Goal: Information Seeking & Learning: Learn about a topic

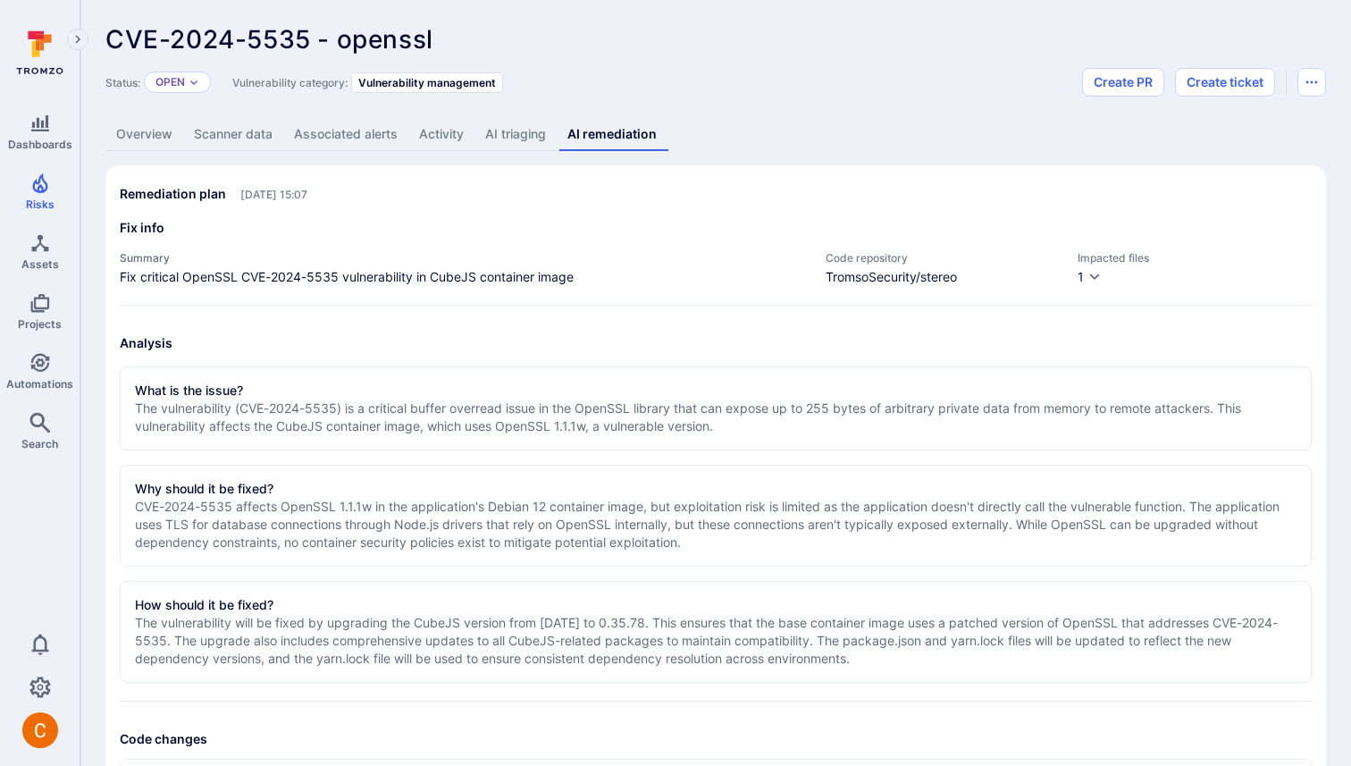
click at [498, 128] on link "AI triaging" at bounding box center [515, 134] width 82 height 33
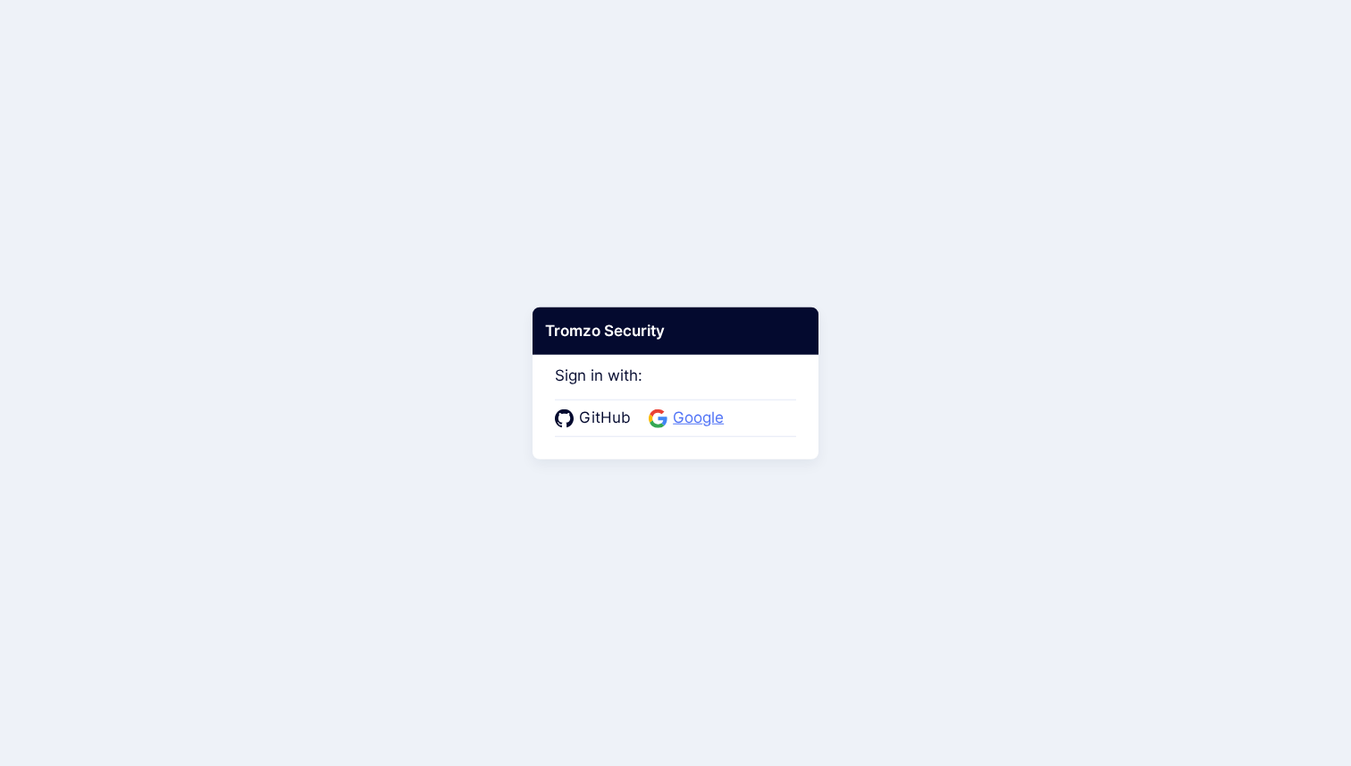
click at [693, 420] on span "Google" at bounding box center [698, 417] width 62 height 23
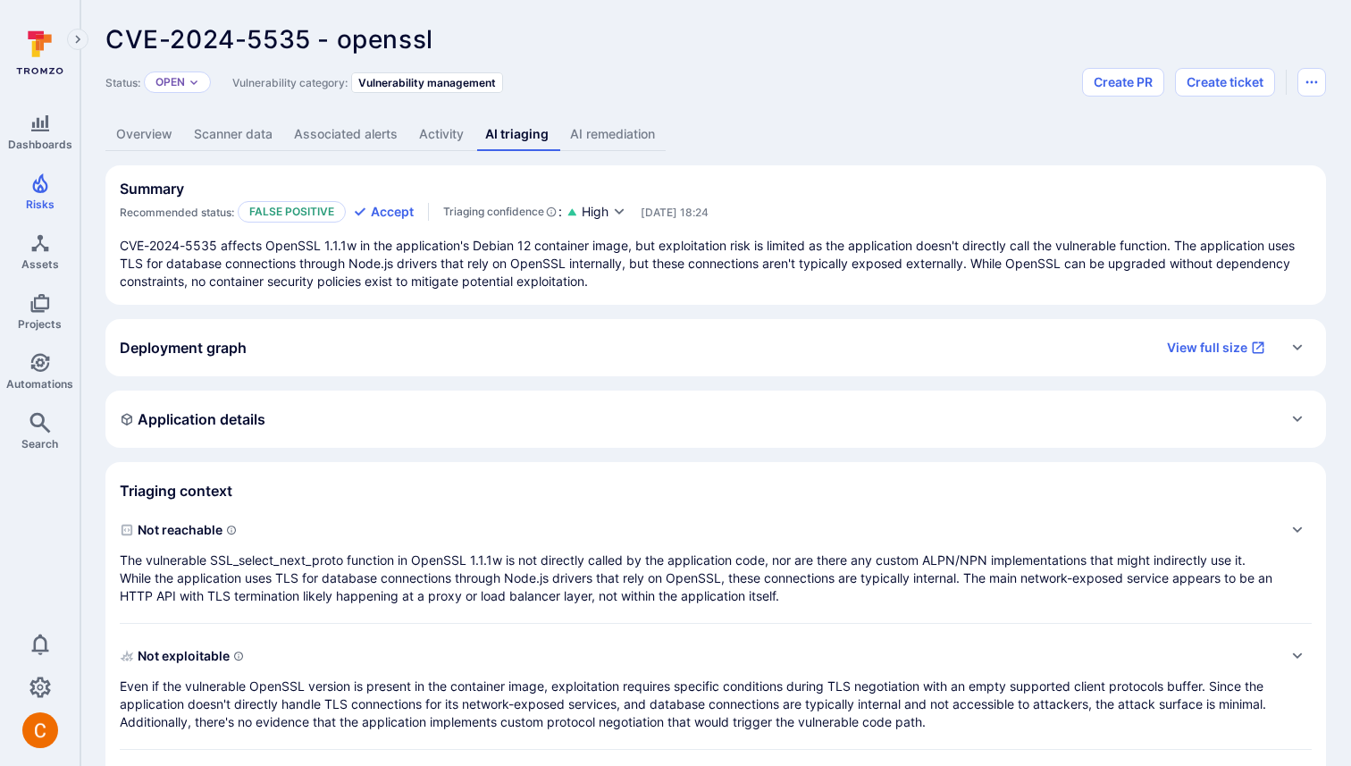
click at [1297, 341] on icon "Expand" at bounding box center [1297, 347] width 14 height 14
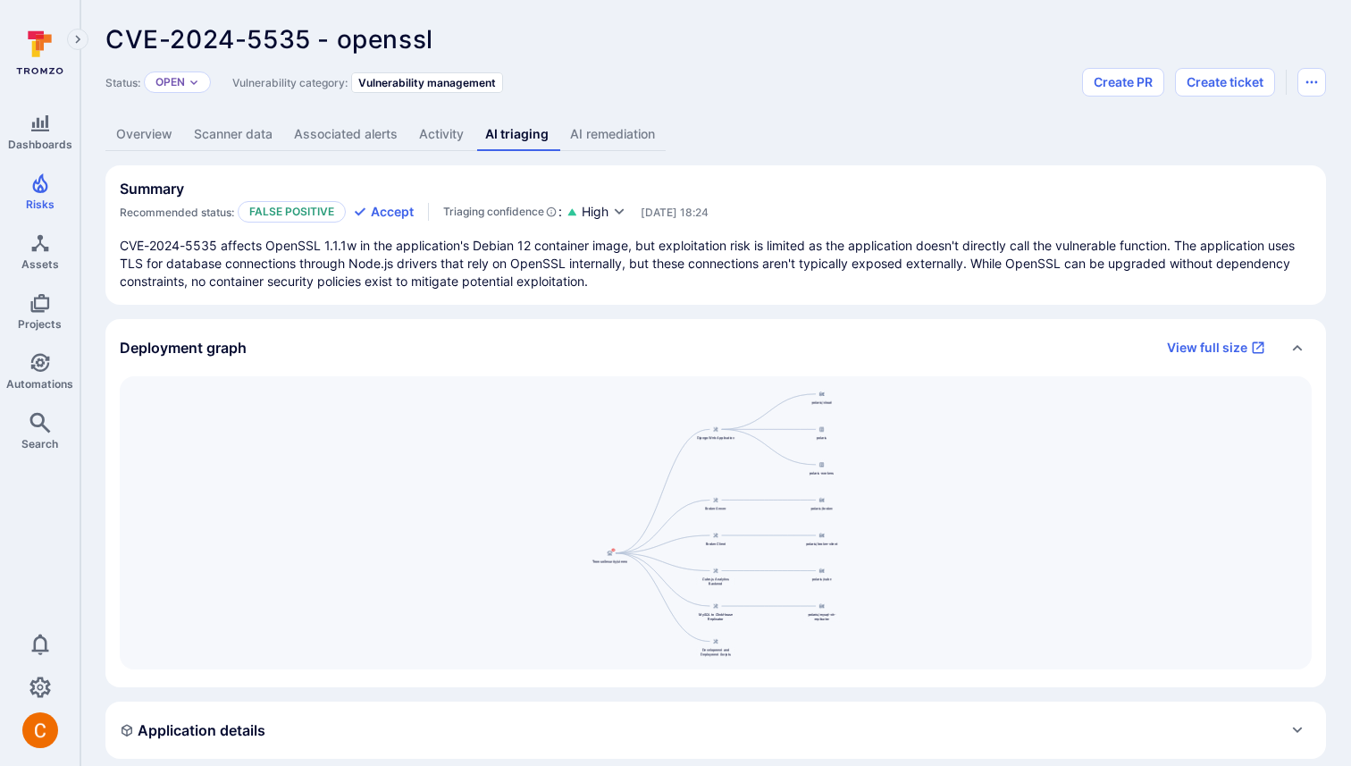
click at [648, 543] on div "TromsoSecurity/stereo Django Web Application Broker Server Broker Client Cube.j…" at bounding box center [716, 522] width 1192 height 293
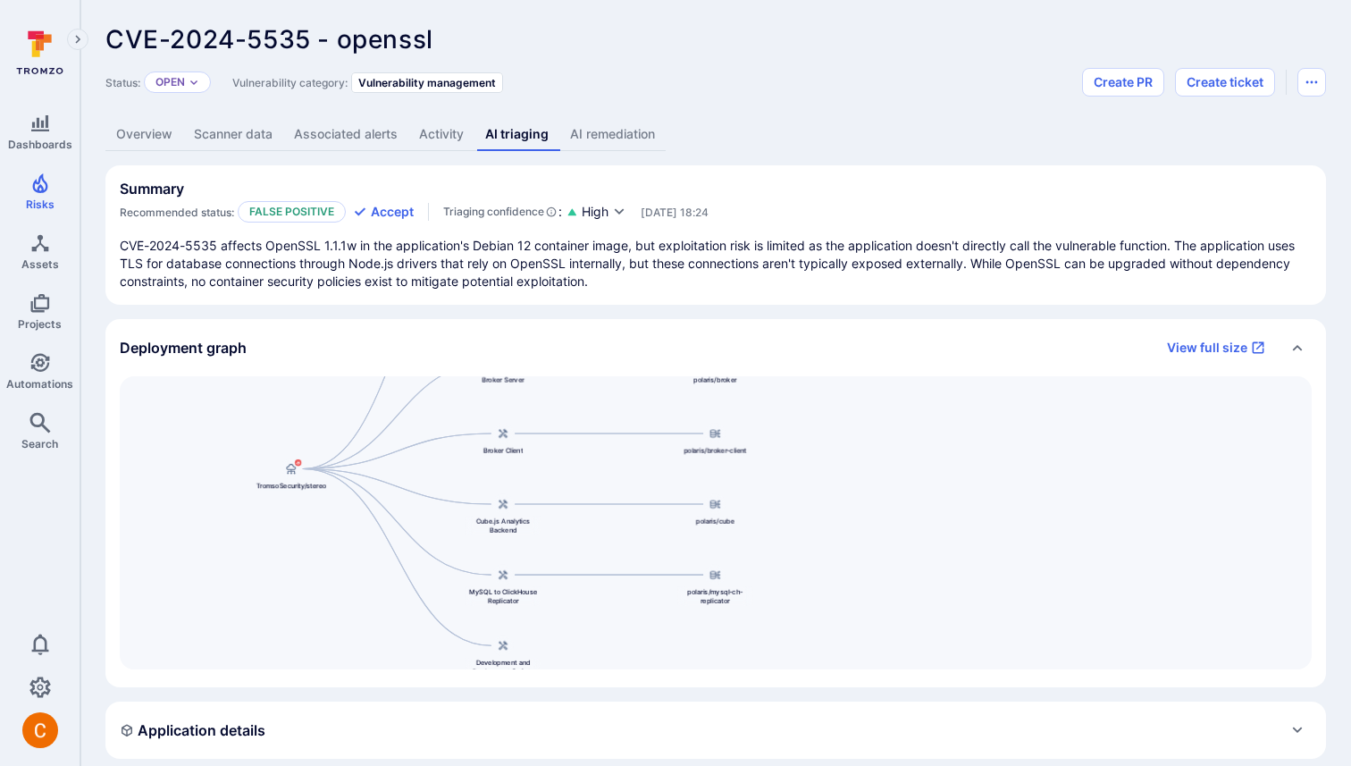
drag, startPoint x: 652, startPoint y: 439, endPoint x: 371, endPoint y: 345, distance: 296.6
click at [371, 345] on section "Deployment graph View full size TromsoSecurity/stereo Django Web Application Br…" at bounding box center [715, 503] width 1220 height 368
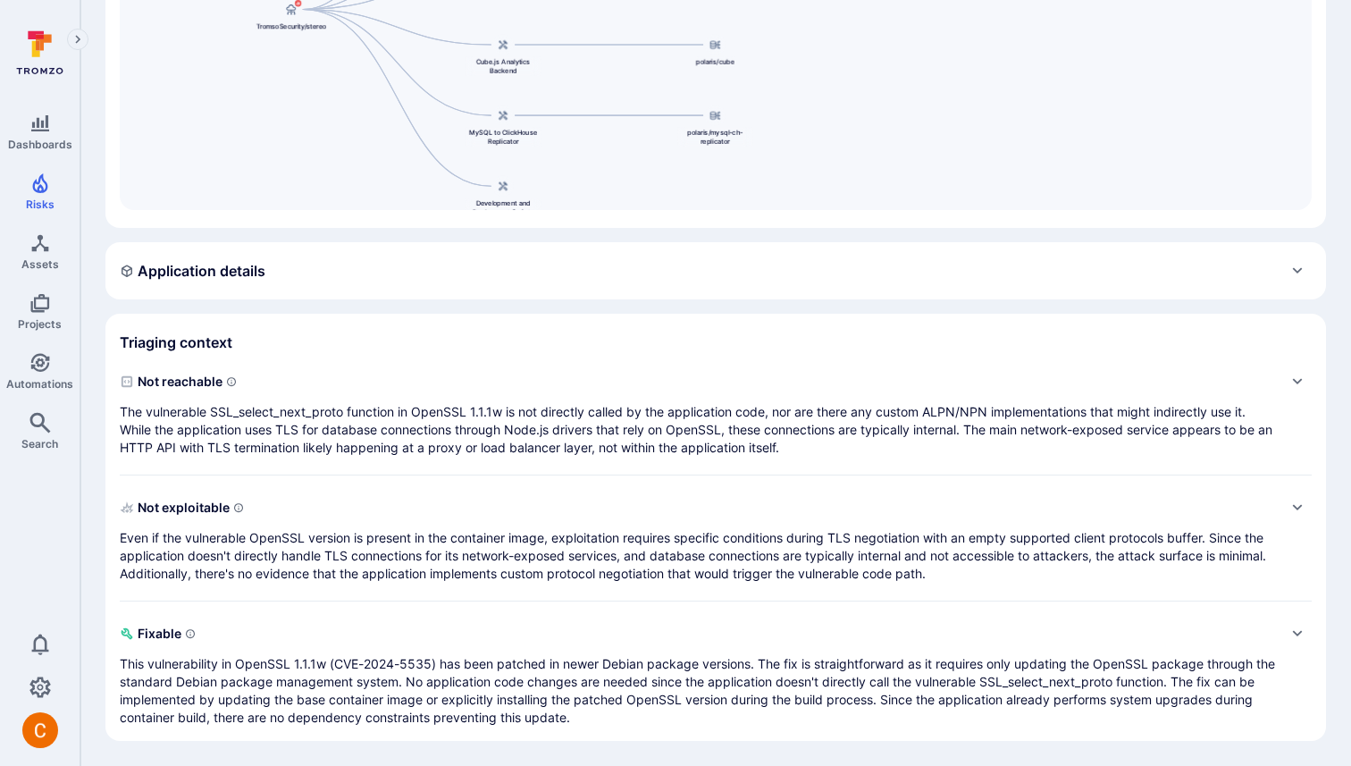
click at [1147, 264] on div "Application details" at bounding box center [716, 270] width 1192 height 29
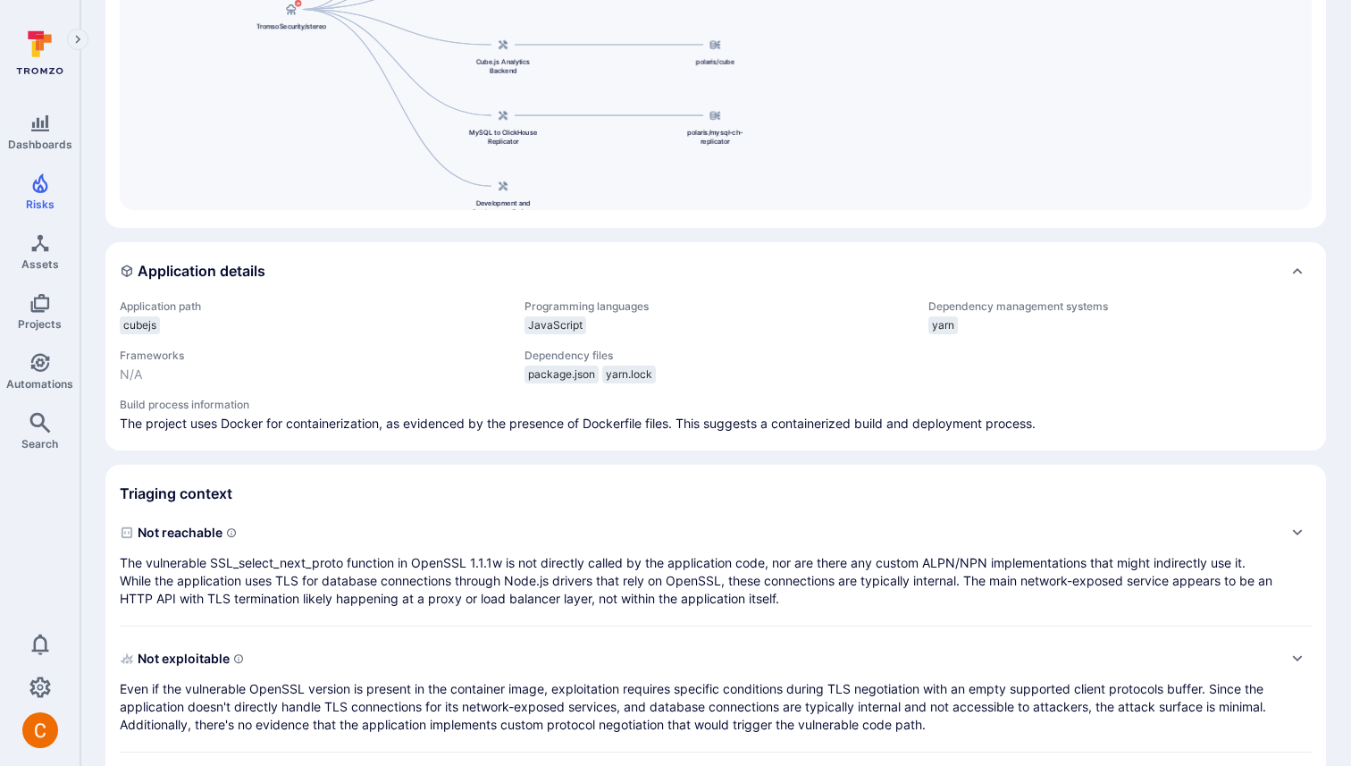
click at [1147, 264] on div "Application details" at bounding box center [716, 270] width 1192 height 29
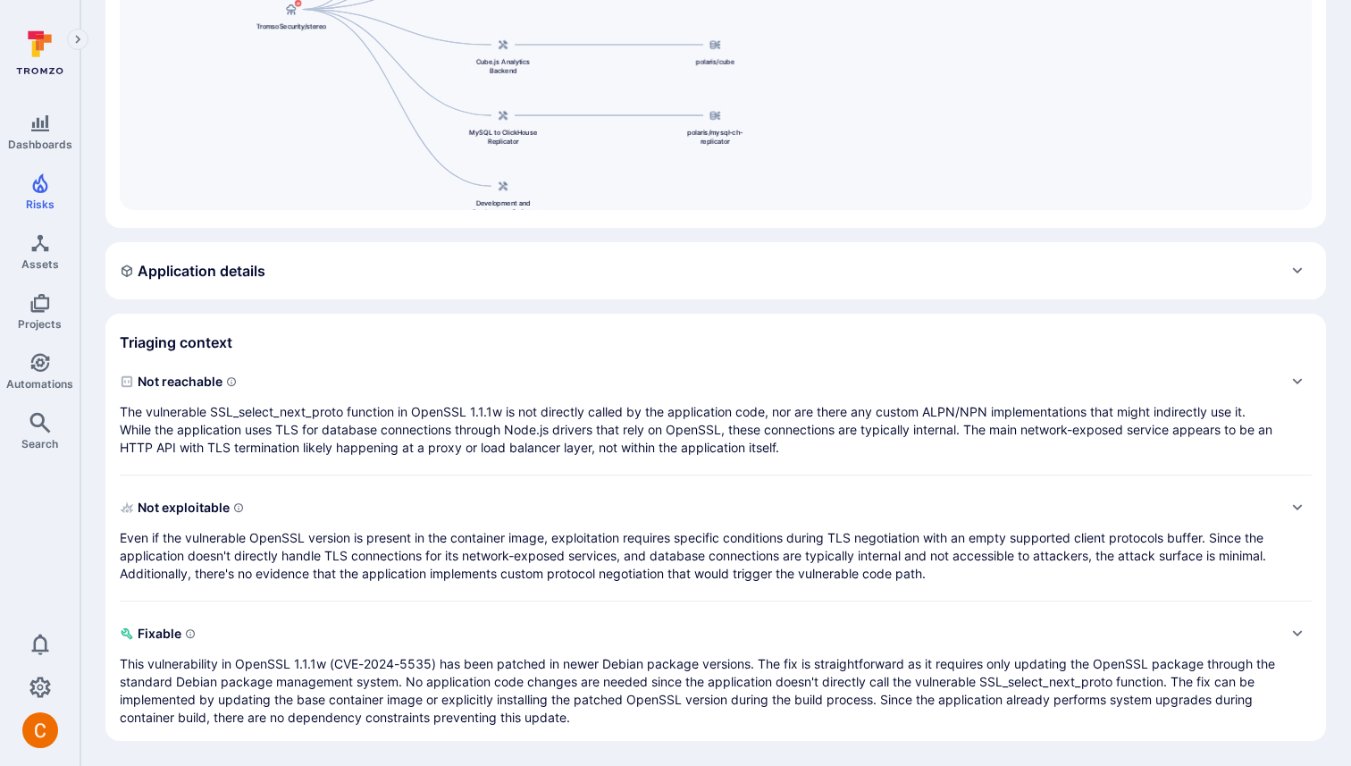
click at [1276, 381] on div "Not reachable The vulnerable SSL_select_next_proto function in OpenSSL 1.1.1w i…" at bounding box center [716, 411] width 1192 height 89
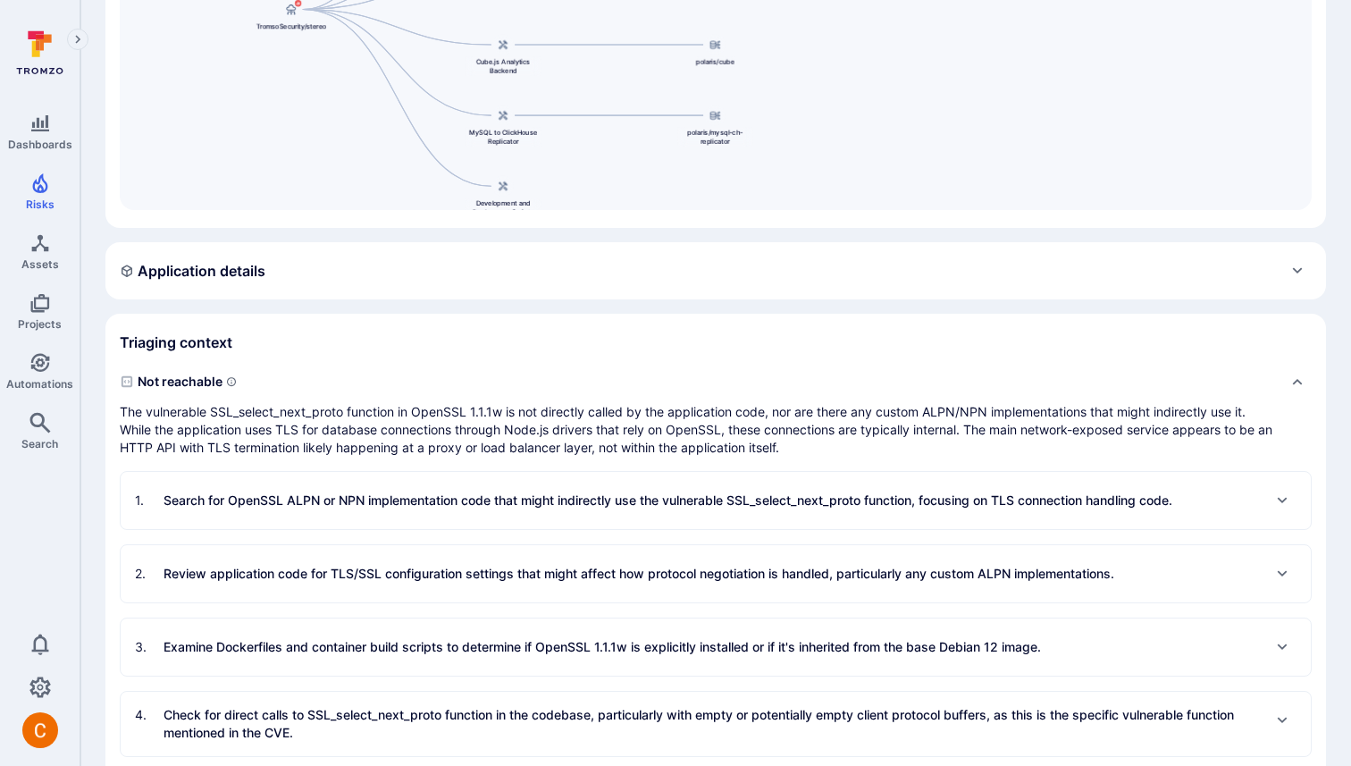
click at [1058, 430] on p "The vulnerable SSL_select_next_proto function in OpenSSL 1.1.1w is not directly…" at bounding box center [698, 430] width 1156 height 54
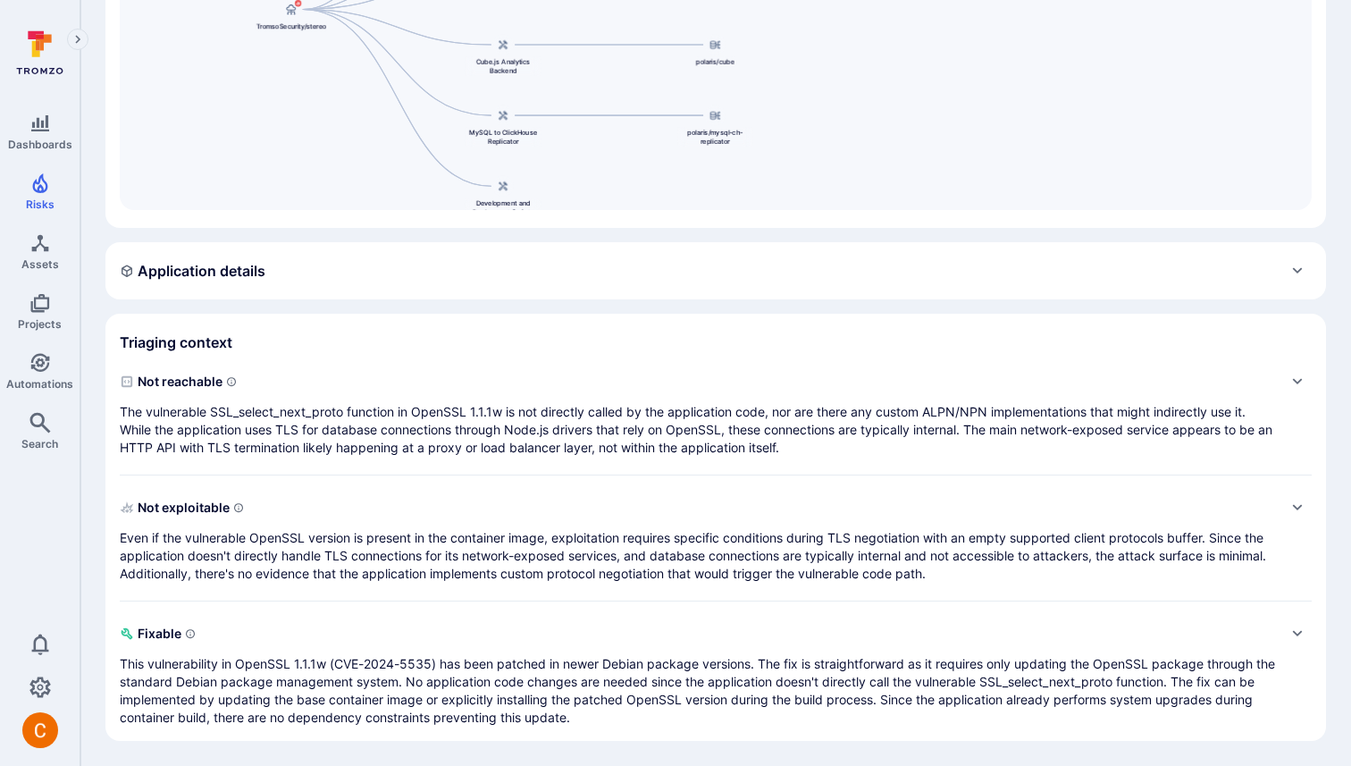
click at [1058, 430] on p "The vulnerable SSL_select_next_proto function in OpenSSL 1.1.1w is not directly…" at bounding box center [698, 430] width 1156 height 54
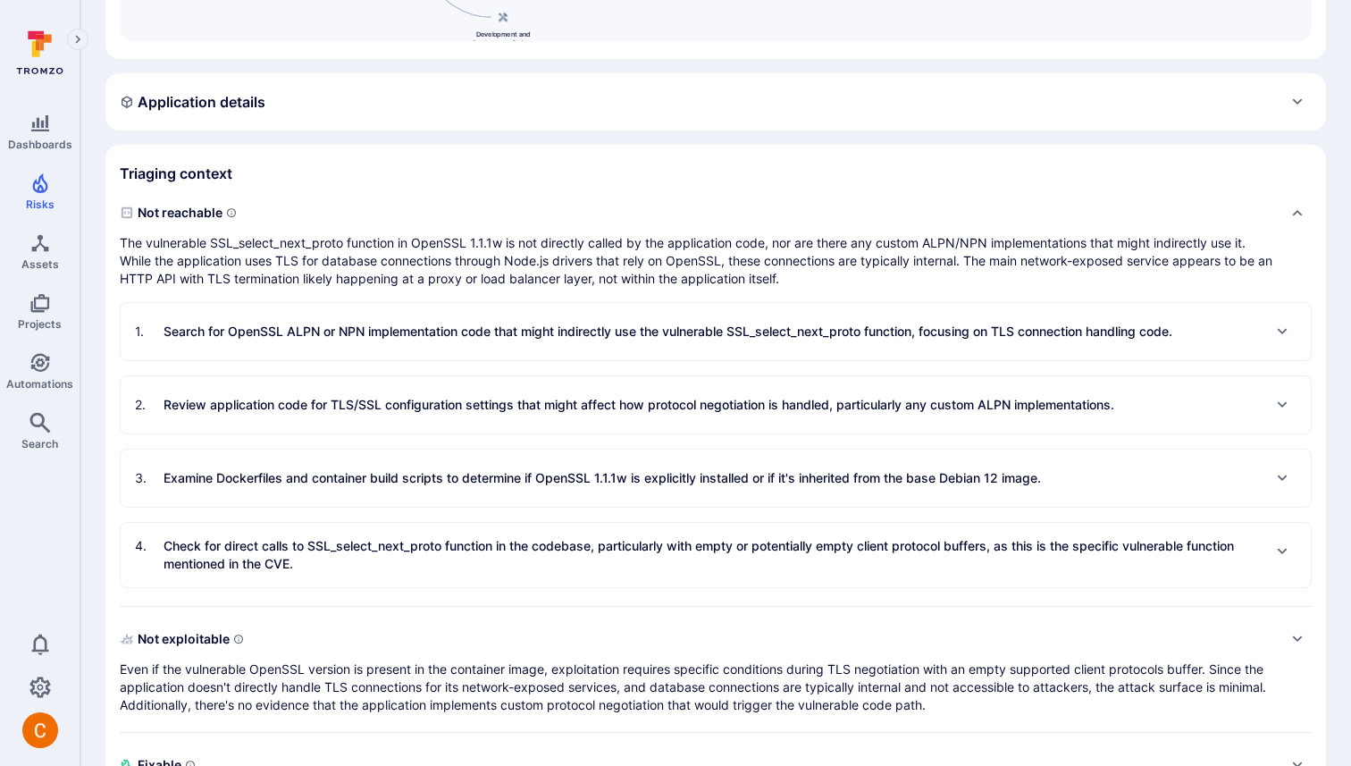
scroll to position [697, 0]
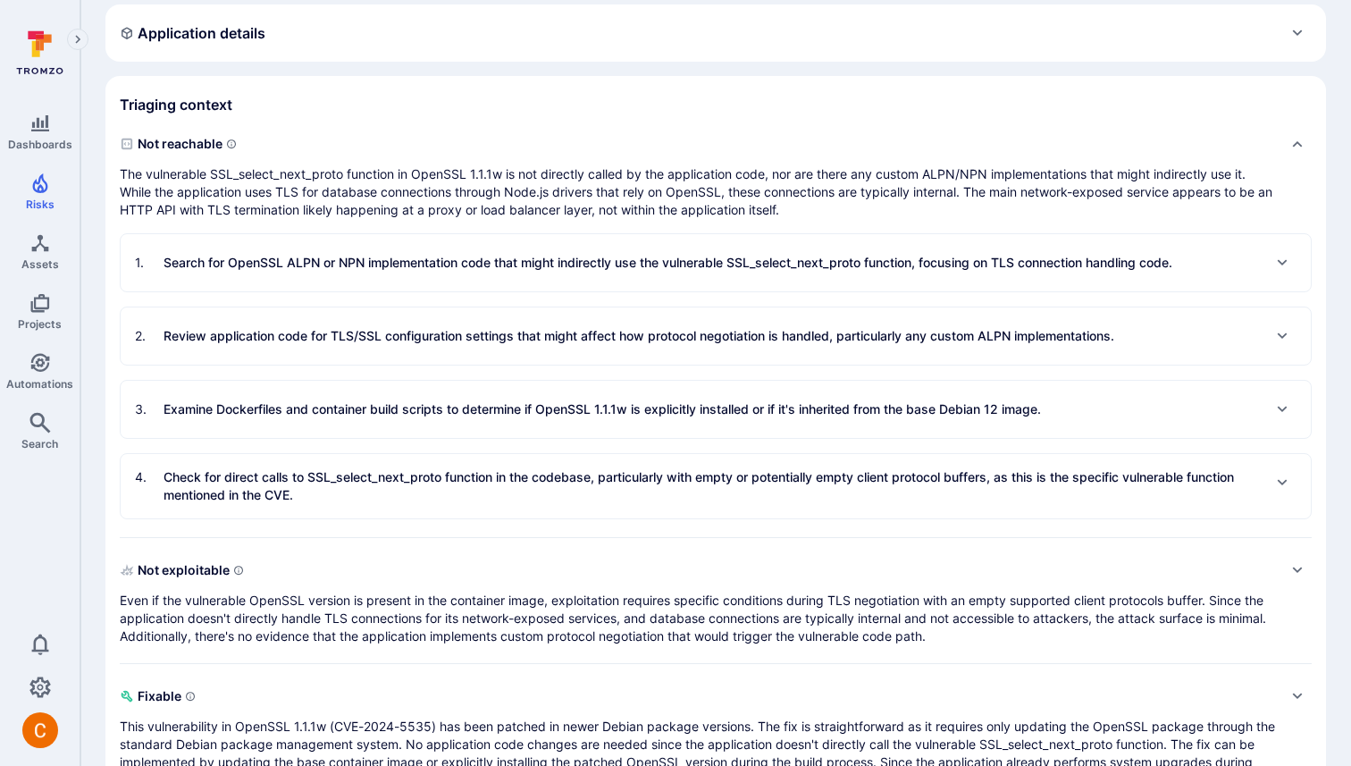
click at [892, 264] on p "Search for OpenSSL ALPN or NPN implementation code that might indirectly use th…" at bounding box center [667, 263] width 1009 height 18
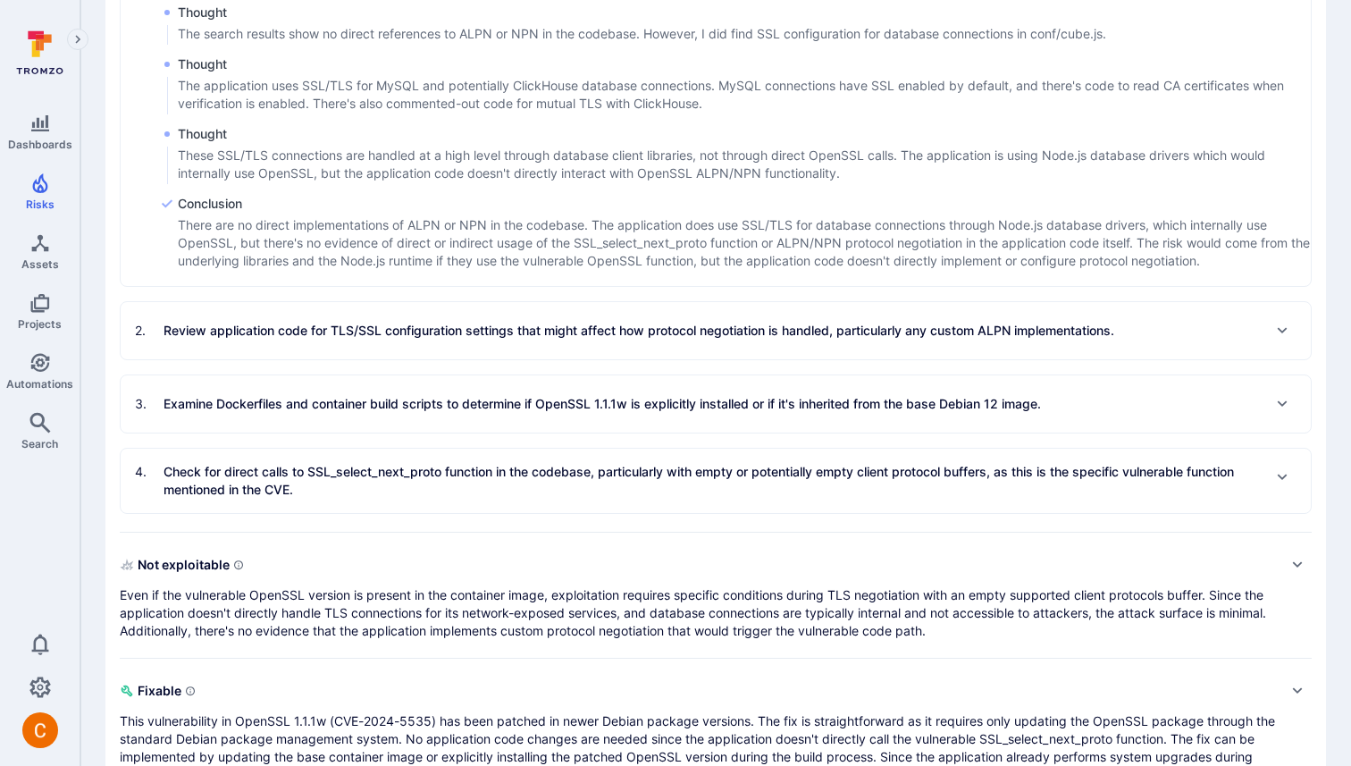
scroll to position [1163, 0]
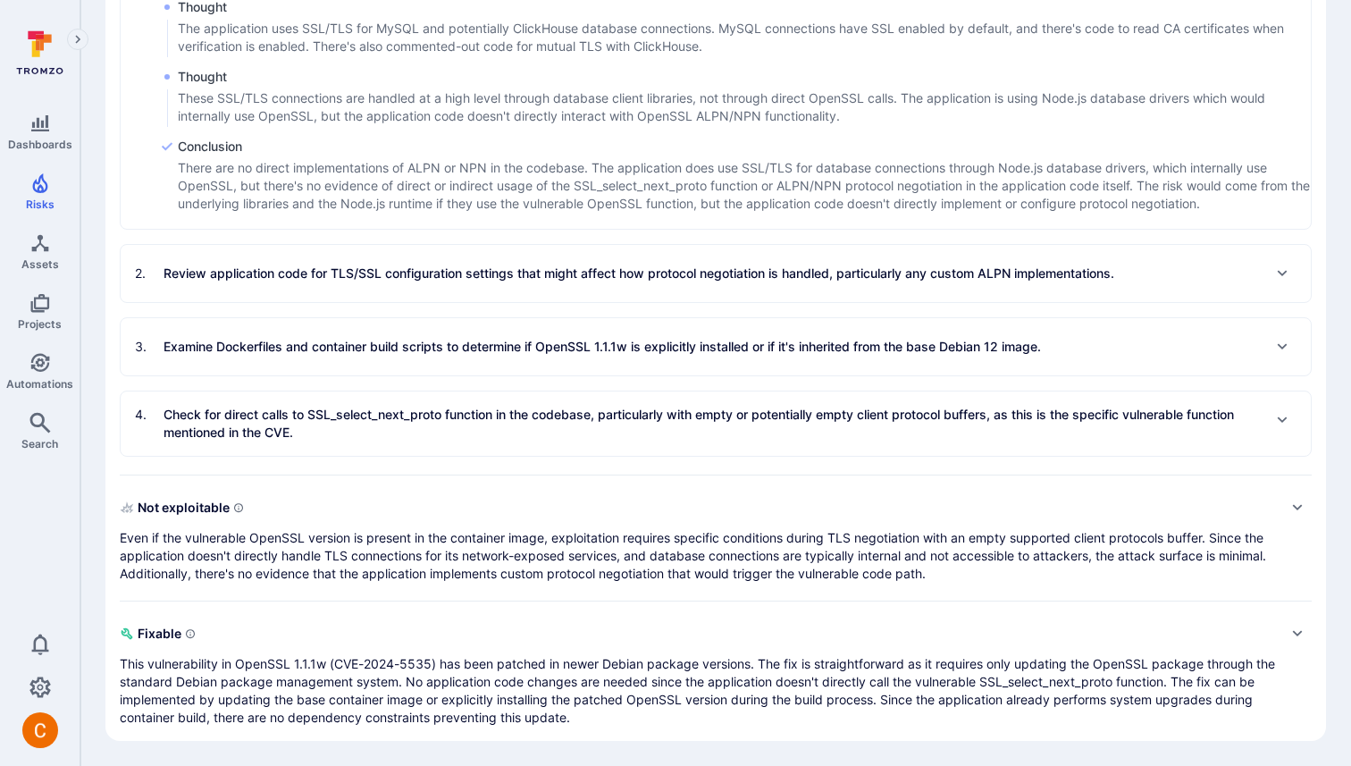
click at [526, 264] on p "Review application code for TLS/SSL configuration settings that might affect ho…" at bounding box center [638, 273] width 951 height 18
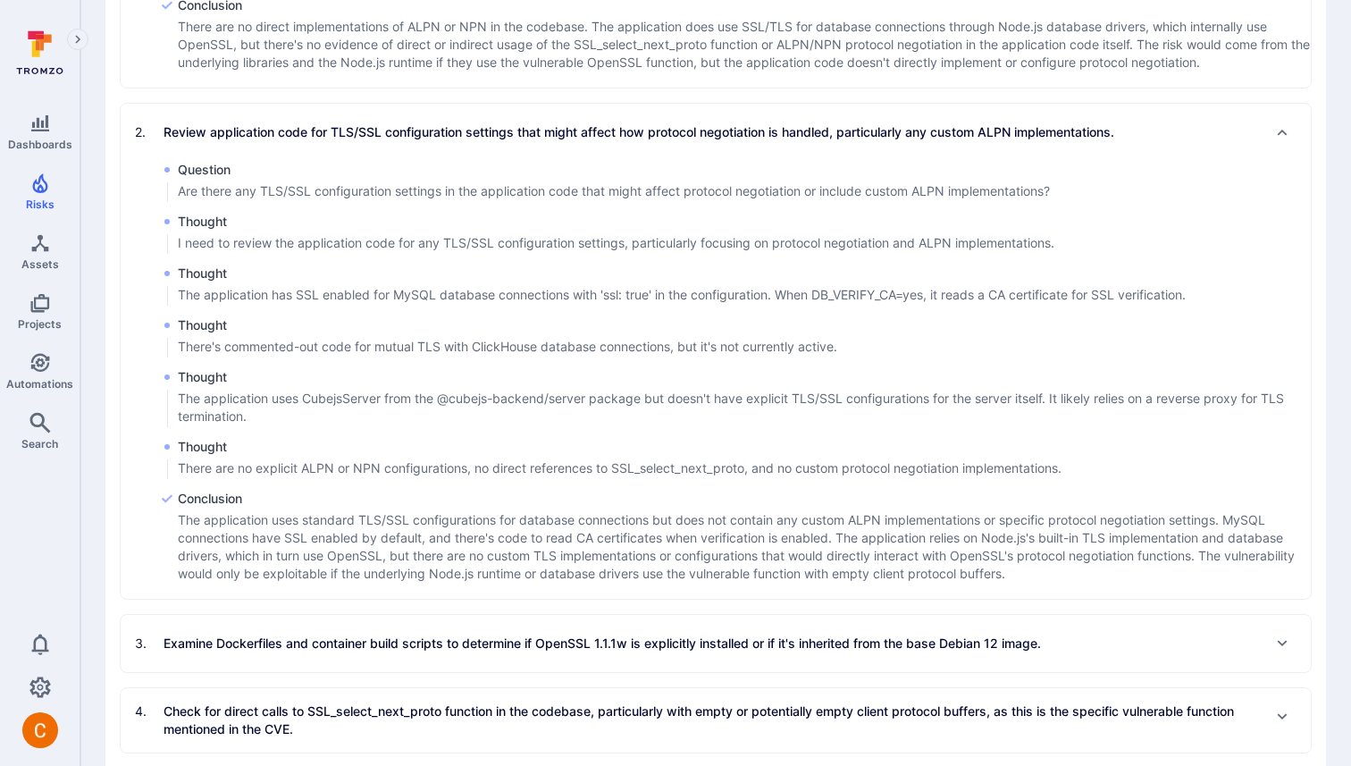
scroll to position [1601, 0]
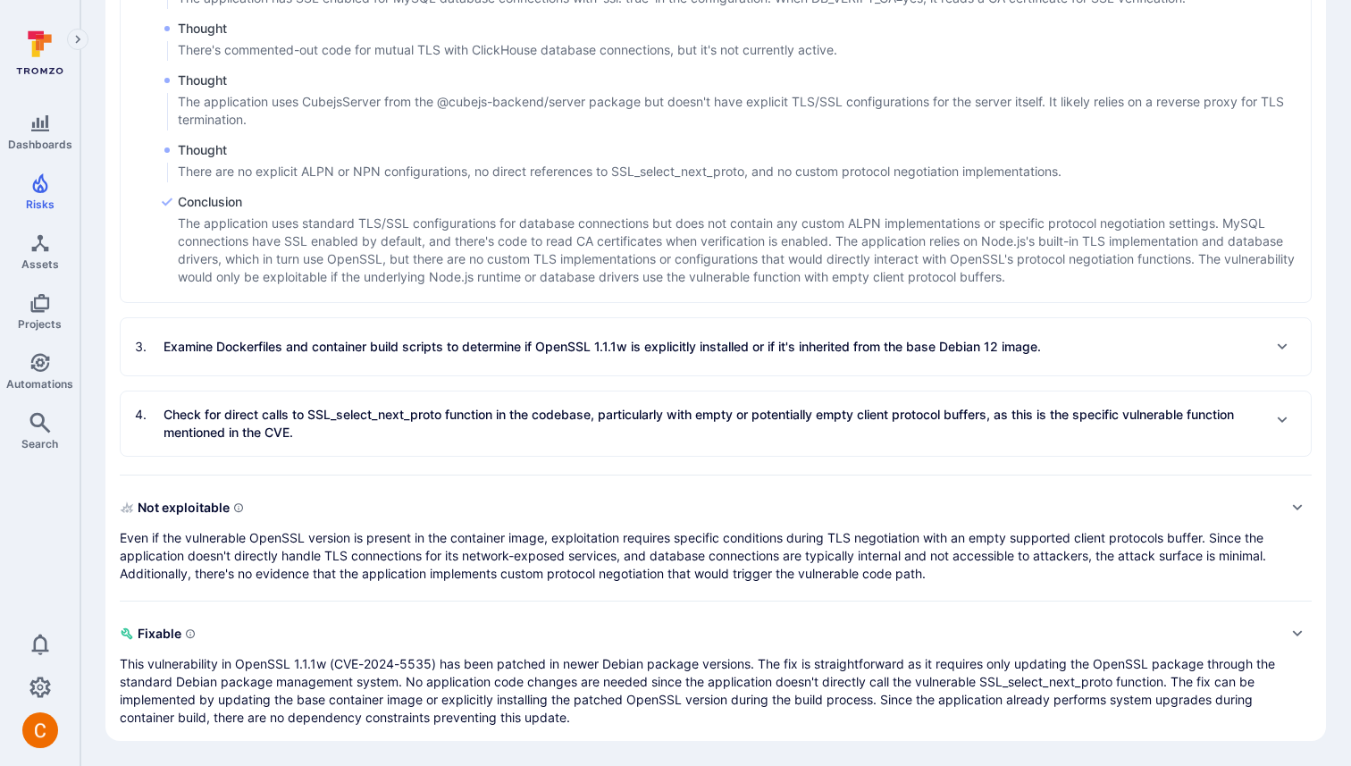
click at [272, 557] on p "Even if the vulnerable OpenSSL version is present in the container image, explo…" at bounding box center [698, 556] width 1156 height 54
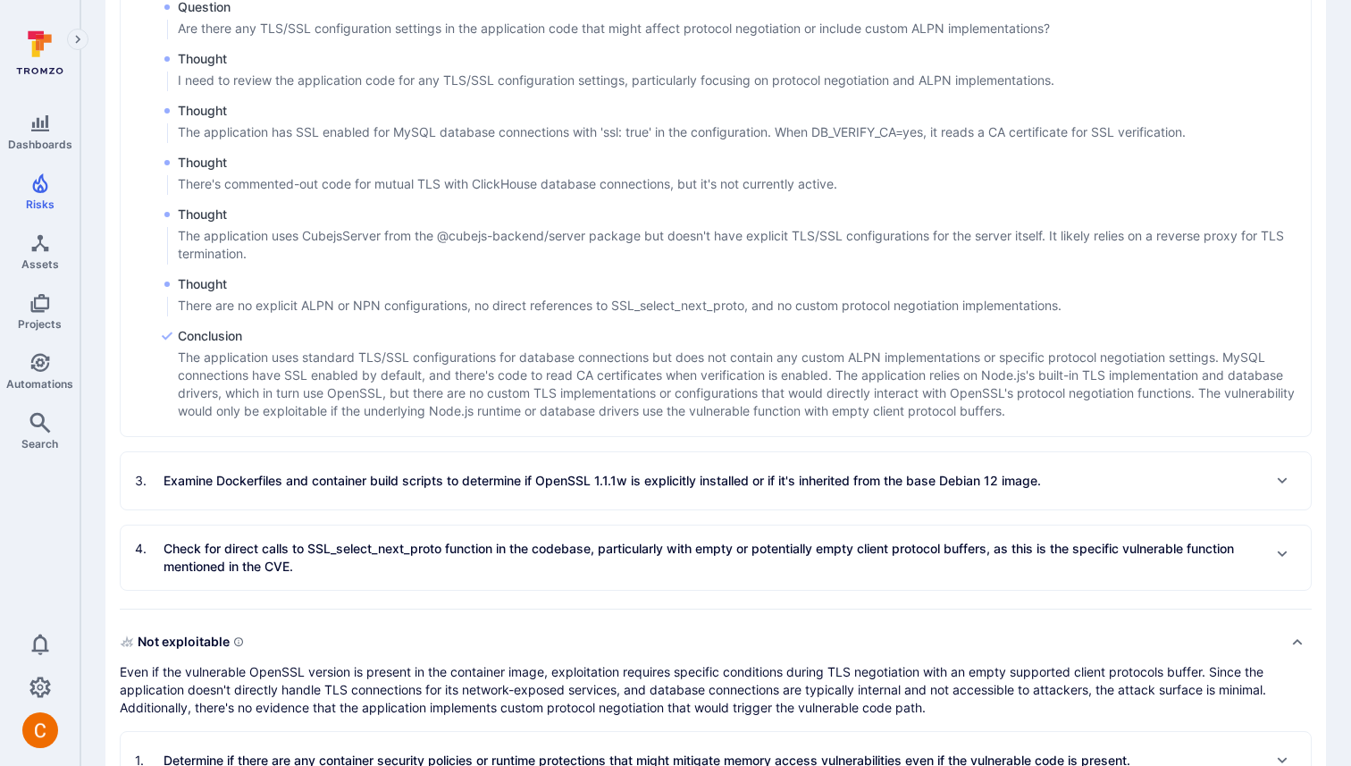
scroll to position [1747, 0]
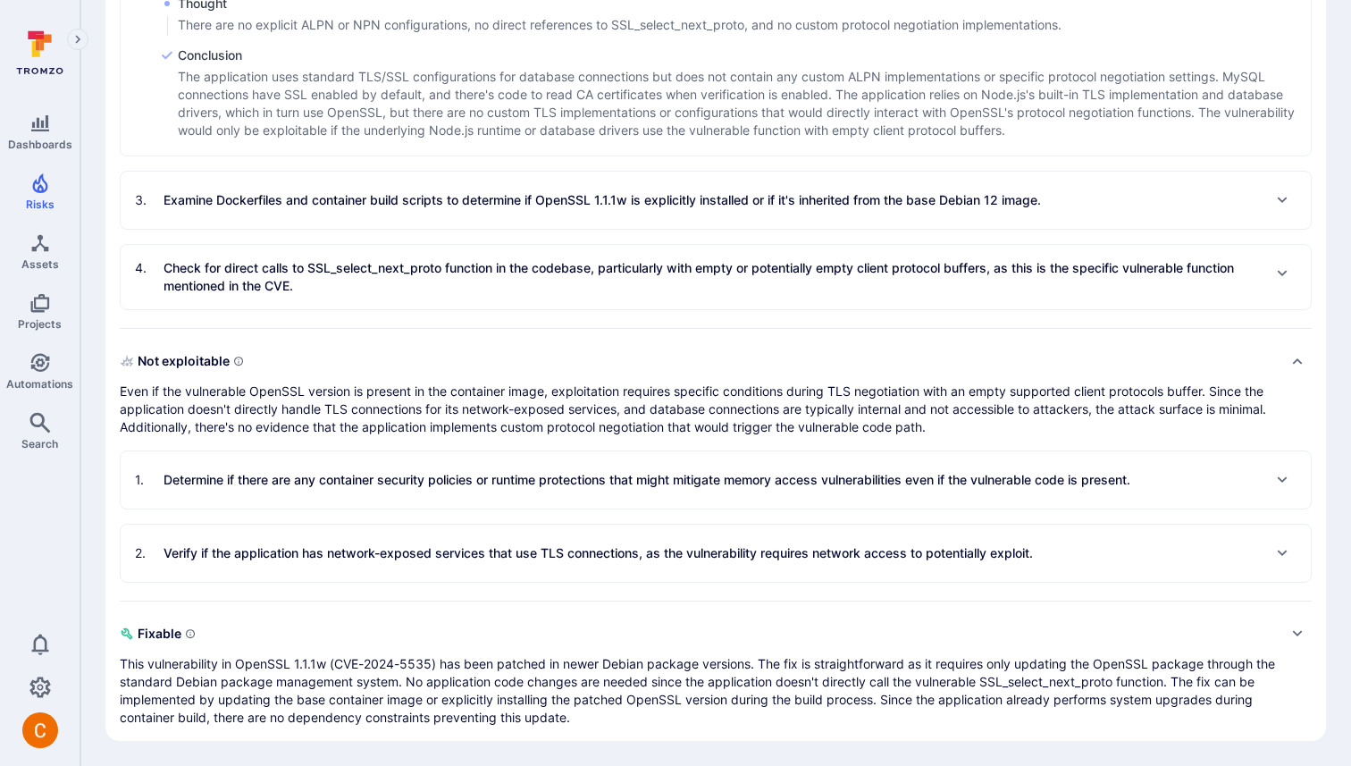
click at [289, 474] on p "Determine if there are any container security policies or runtime protections t…" at bounding box center [646, 480] width 967 height 18
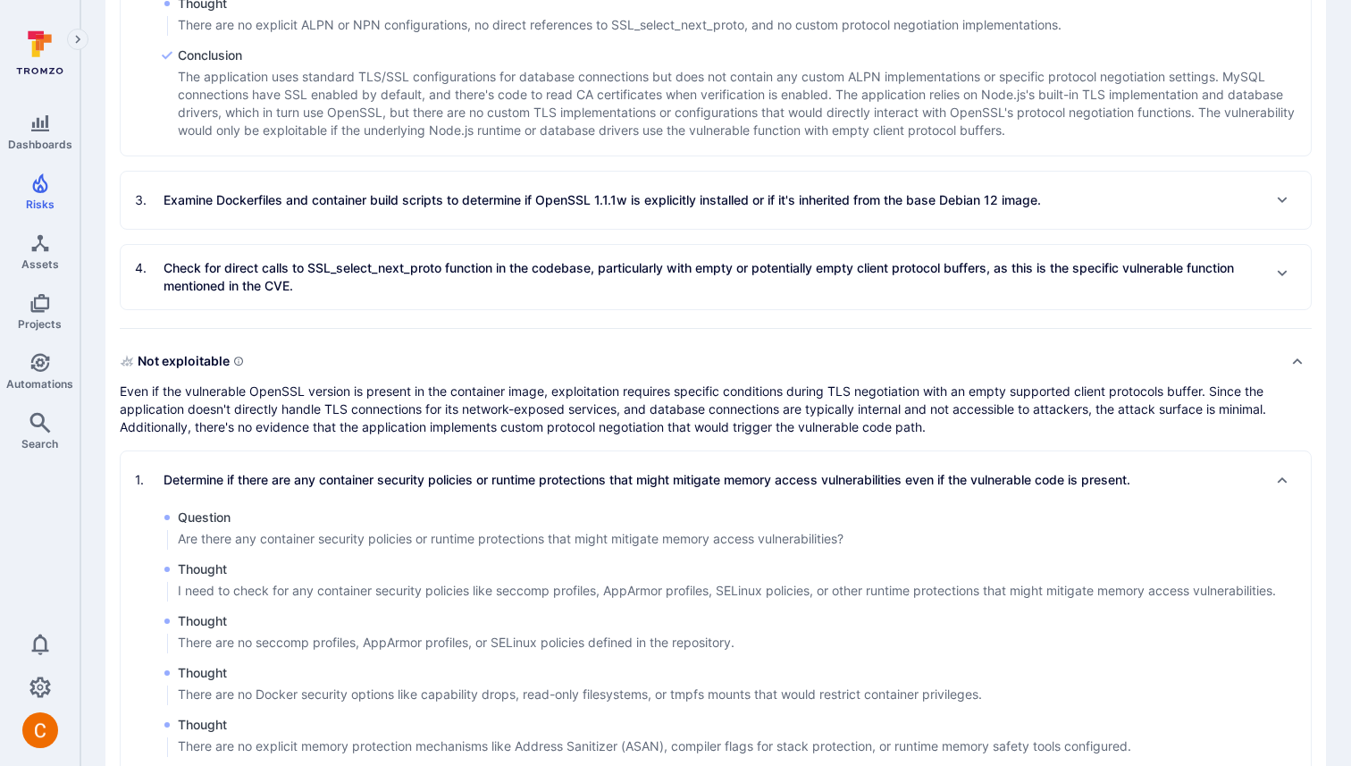
scroll to position [2149, 0]
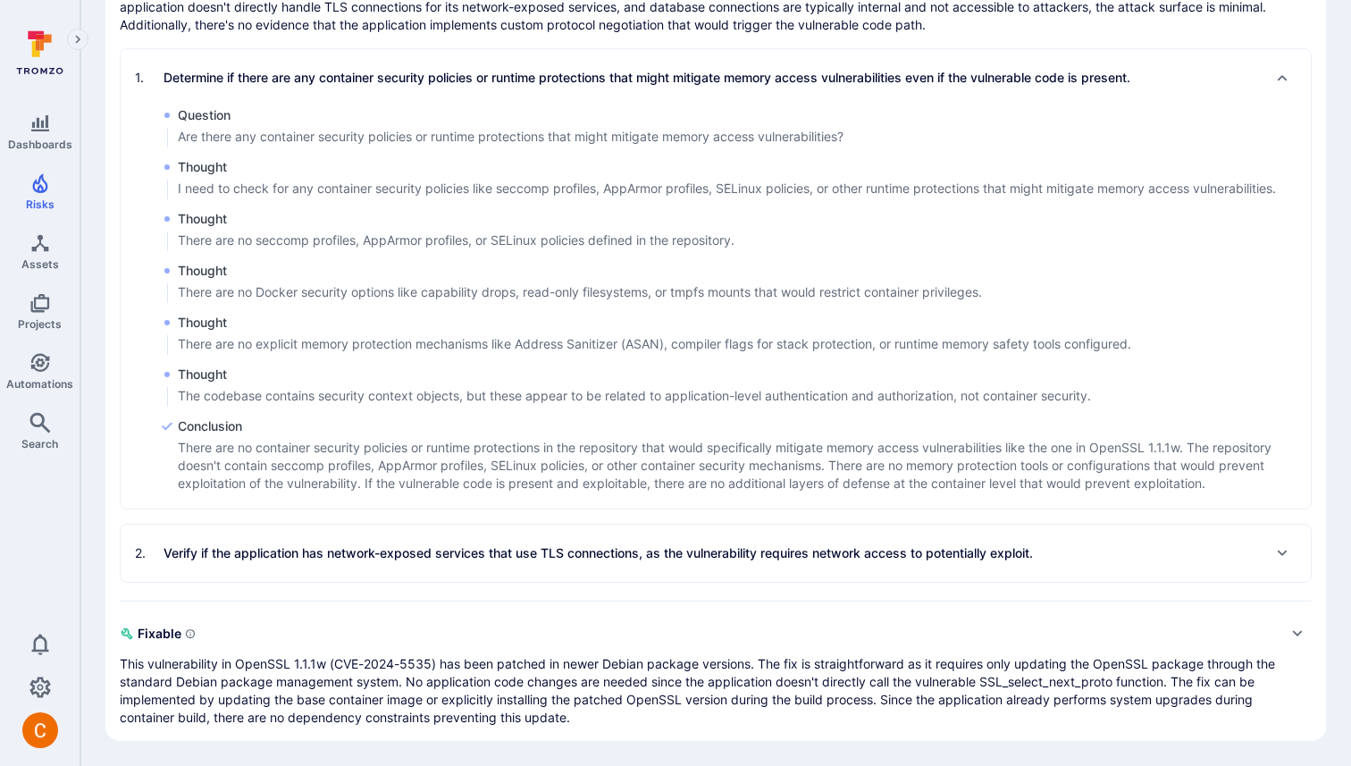
click at [219, 549] on p "Verify if the application has network-exposed services that use TLS connections…" at bounding box center [597, 553] width 869 height 18
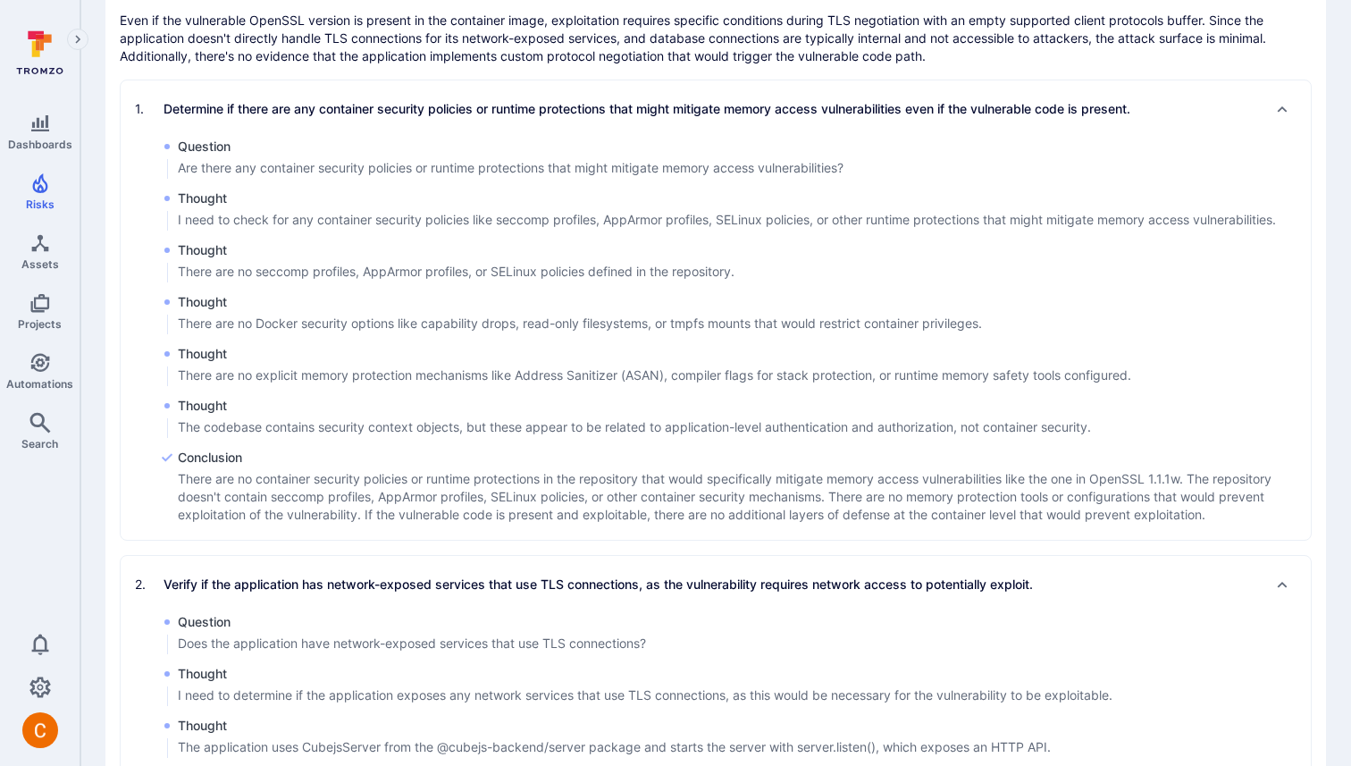
scroll to position [2569, 0]
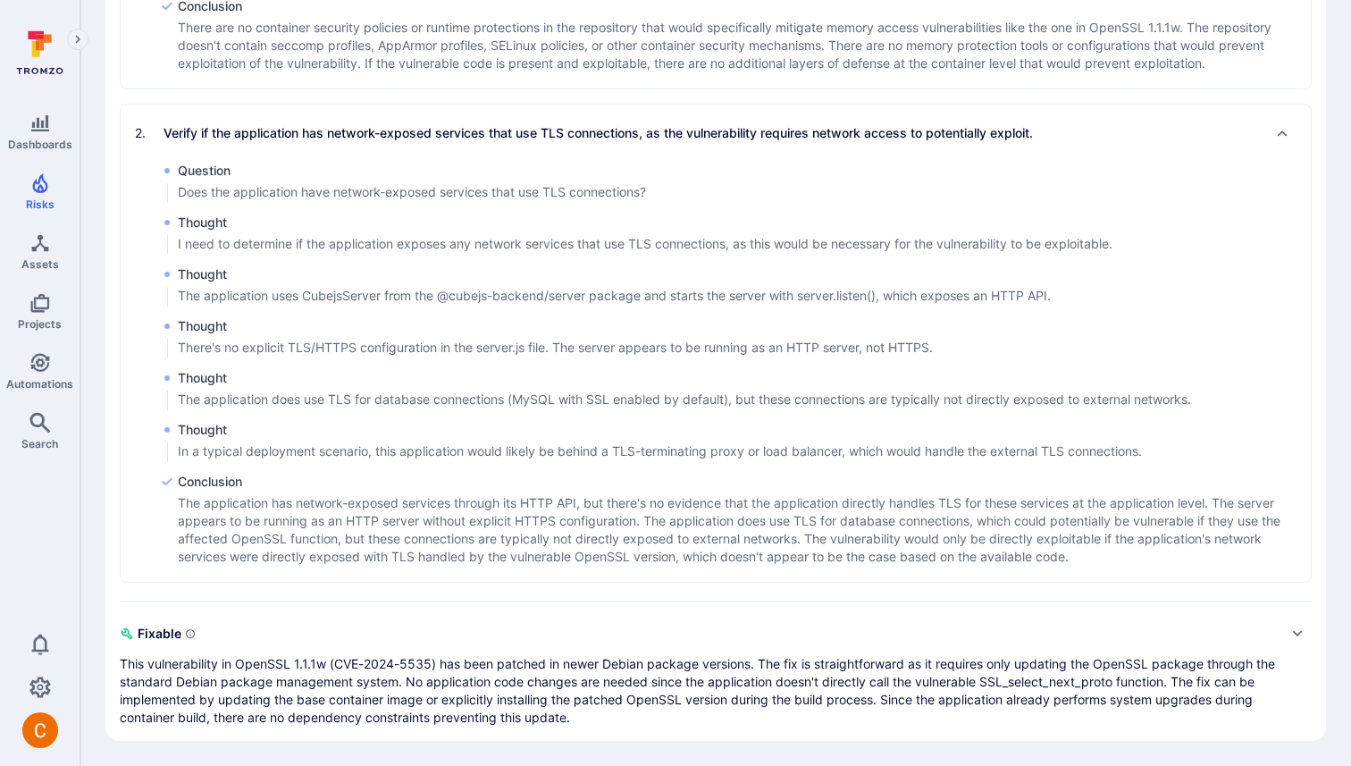
click at [298, 621] on span "Fixable" at bounding box center [698, 633] width 1156 height 29
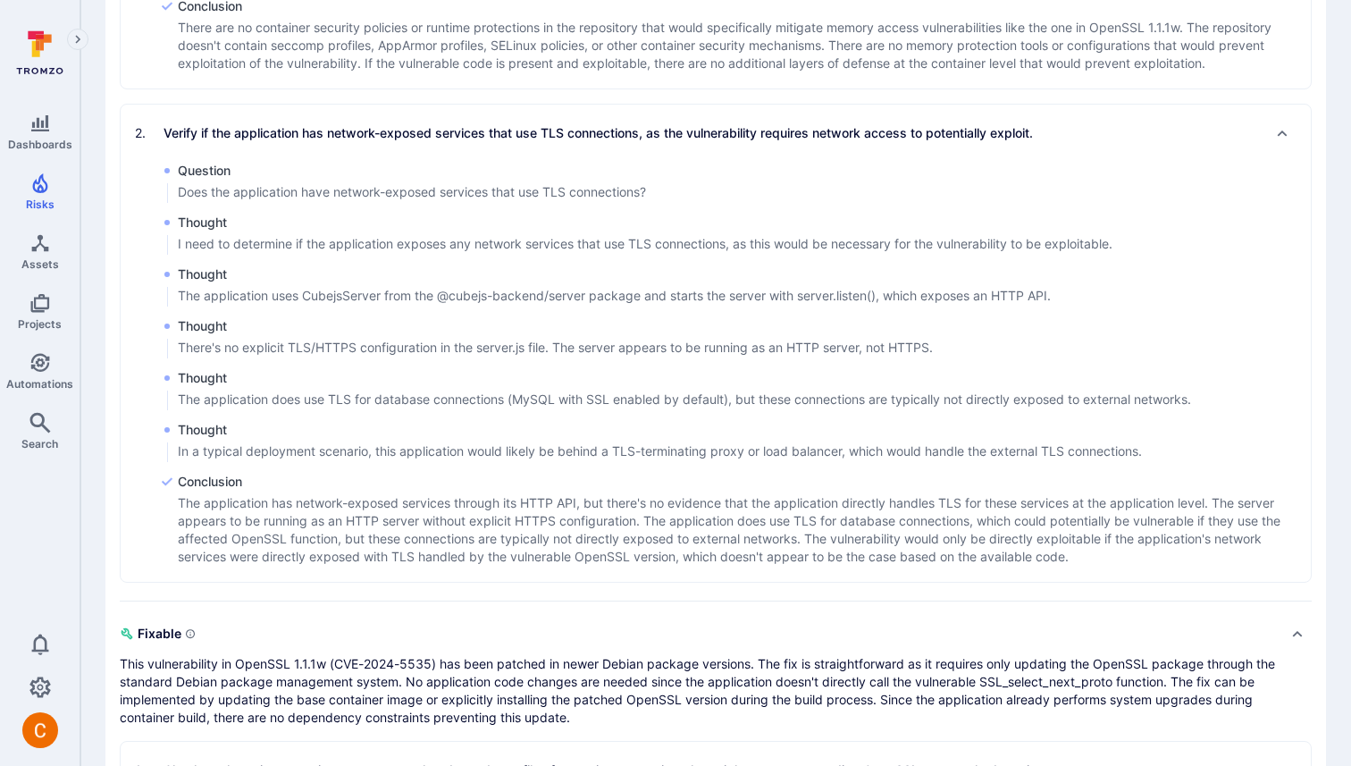
scroll to position [2643, 0]
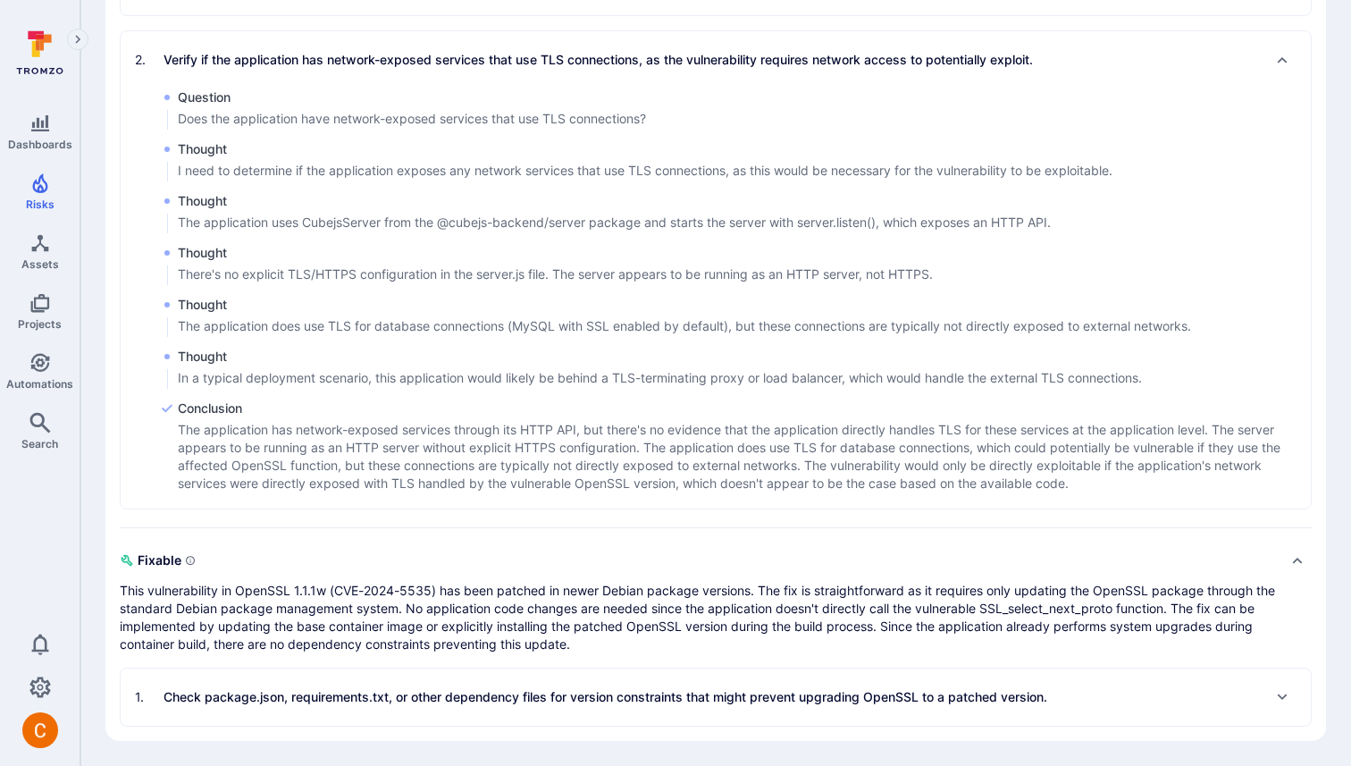
click at [250, 700] on p "Check package.json, requirements.txt, or other dependency files for version con…" at bounding box center [605, 697] width 884 height 18
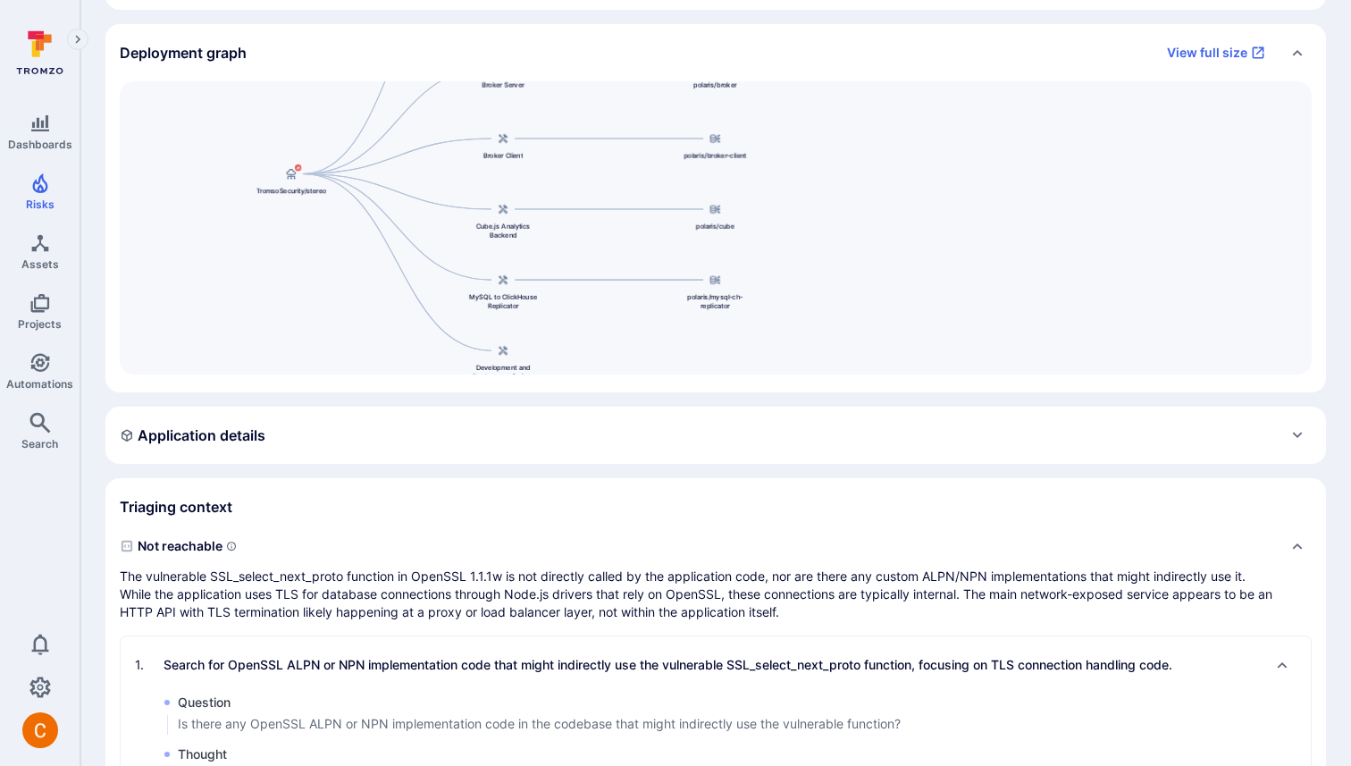
scroll to position [0, 0]
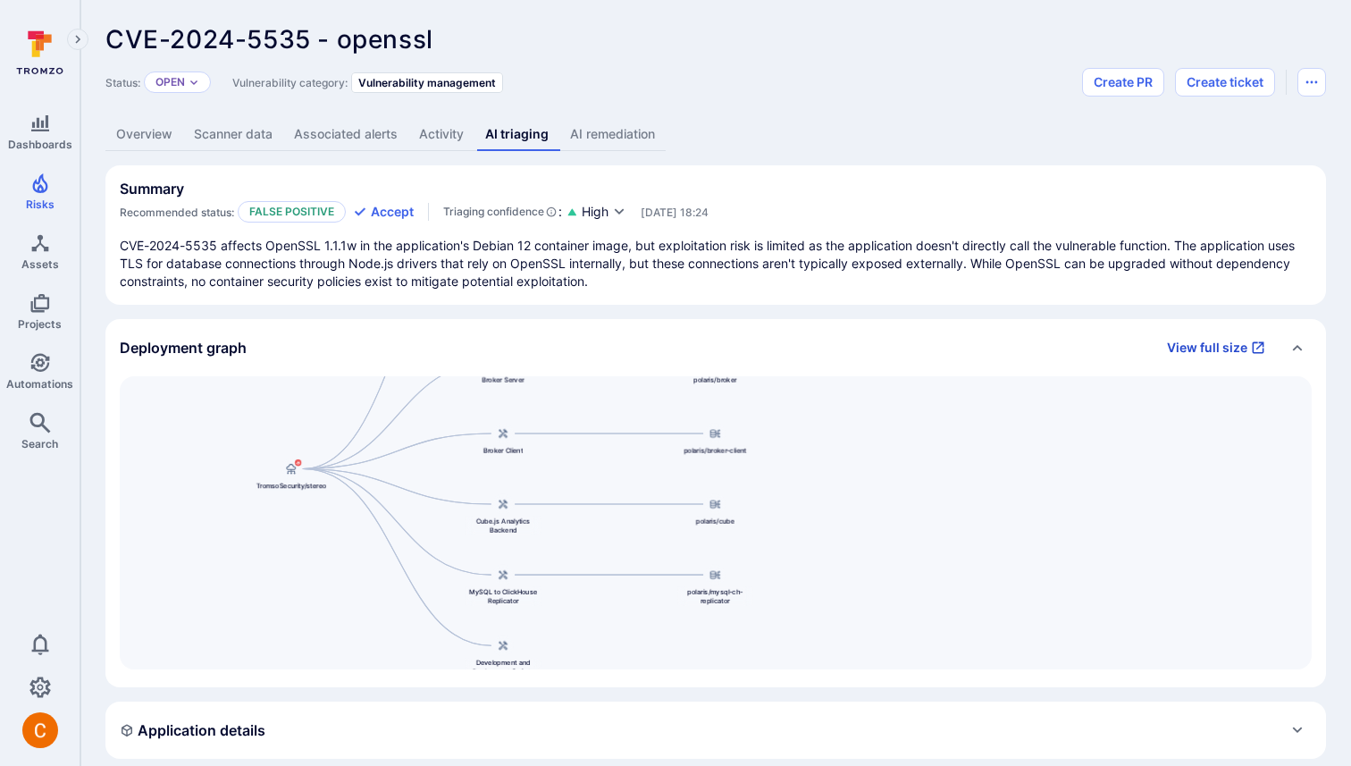
click at [1199, 348] on link "View full size" at bounding box center [1216, 347] width 120 height 29
